Goal: Task Accomplishment & Management: Manage account settings

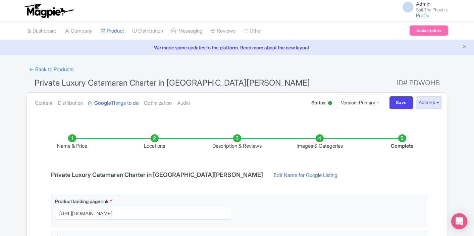
click at [422, 31] on link "Subscription" at bounding box center [429, 31] width 38 height 10
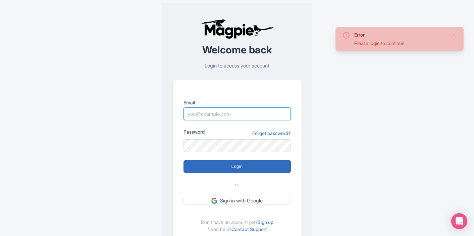
type input "marketing@sailthephoenix.com"
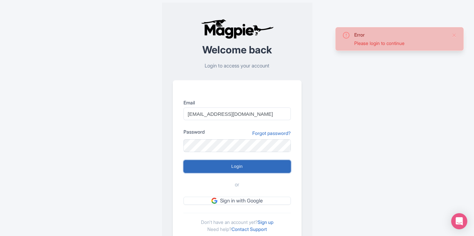
click at [214, 170] on input "Login" at bounding box center [237, 166] width 107 height 13
type input "Logging in..."
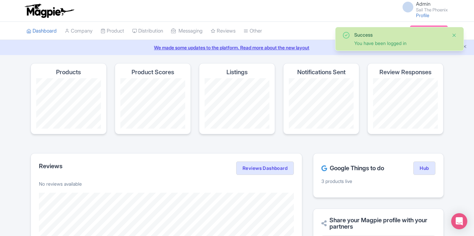
click at [454, 35] on button "Close" at bounding box center [454, 35] width 5 height 8
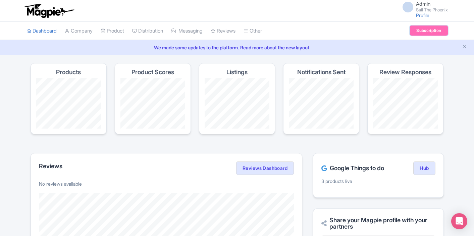
click at [415, 32] on link "Subscription" at bounding box center [429, 31] width 38 height 10
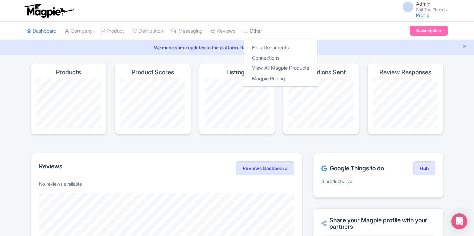
click at [248, 30] on icon at bounding box center [246, 31] width 5 height 5
click at [272, 76] on link "Magpie Pricing" at bounding box center [280, 79] width 73 height 10
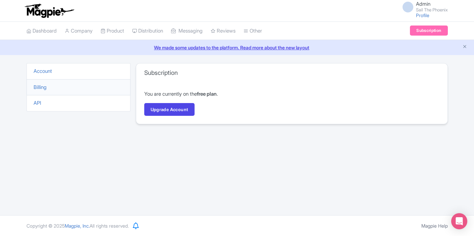
click at [99, 91] on li "Billing" at bounding box center [79, 87] width 104 height 16
click at [38, 86] on link "Billing" at bounding box center [40, 87] width 13 height 6
click at [36, 72] on link "Account" at bounding box center [43, 71] width 18 height 6
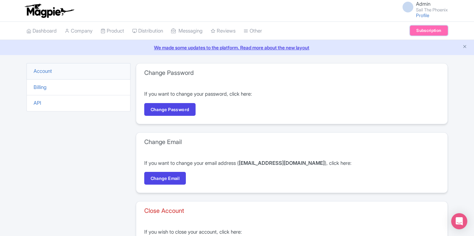
click at [424, 29] on link "Subscription" at bounding box center [429, 31] width 38 height 10
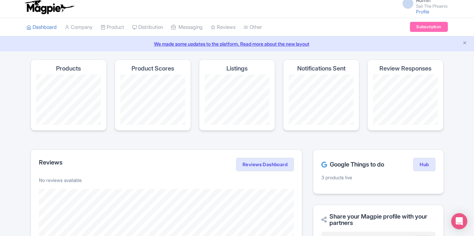
scroll to position [3, 0]
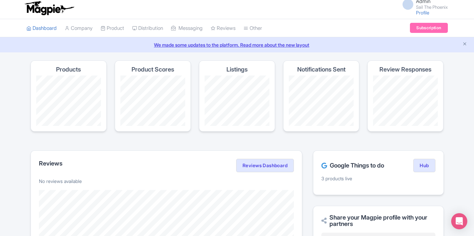
click at [352, 152] on div "Google Things to do Hub 3 products live" at bounding box center [378, 172] width 131 height 45
click at [79, 34] on link "Company" at bounding box center [79, 28] width 28 height 18
